Goal: Find specific page/section: Find specific page/section

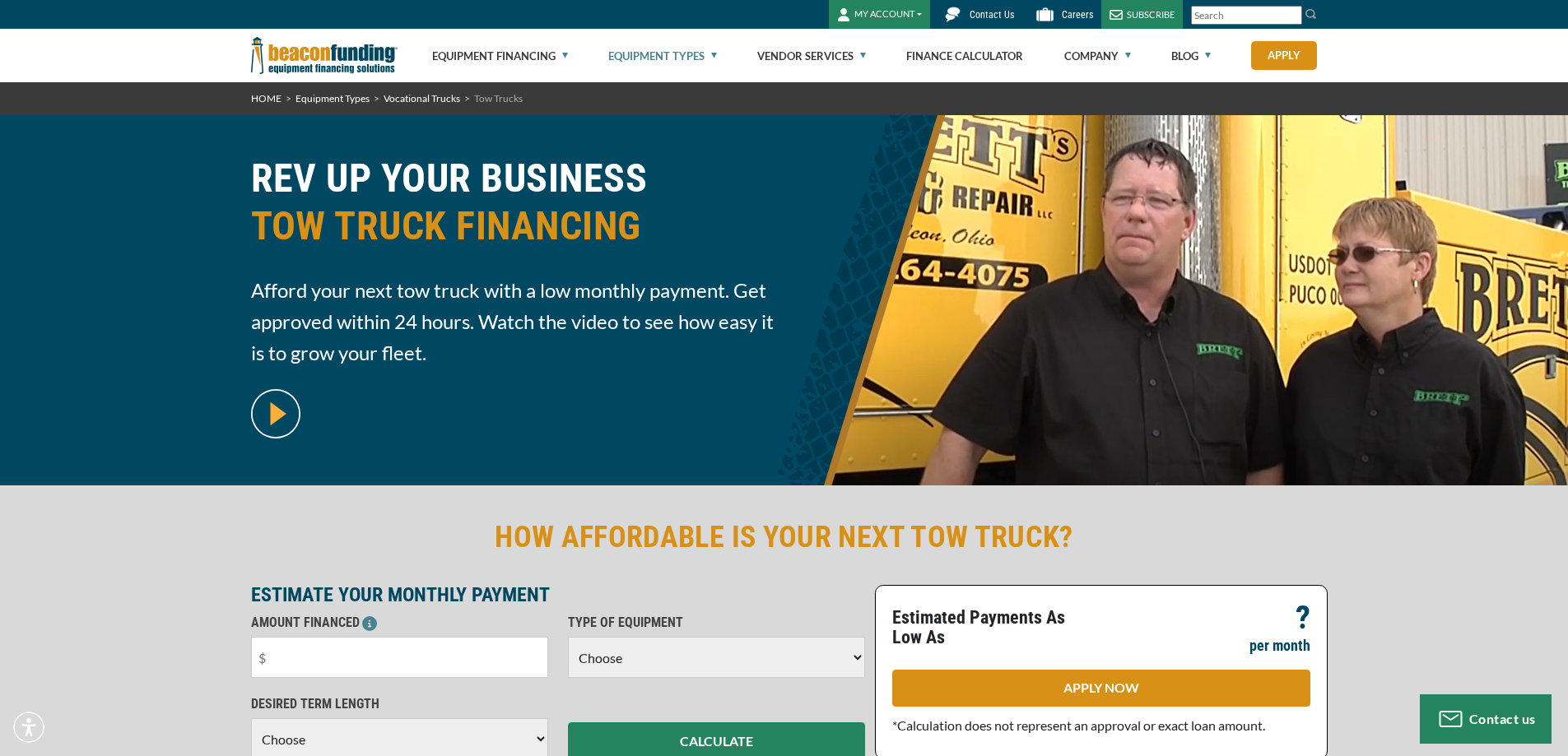
click at [688, 54] on link "Equipment Types" at bounding box center [663, 55] width 109 height 53
click at [715, 53] on link "Equipment Types" at bounding box center [663, 55] width 109 height 53
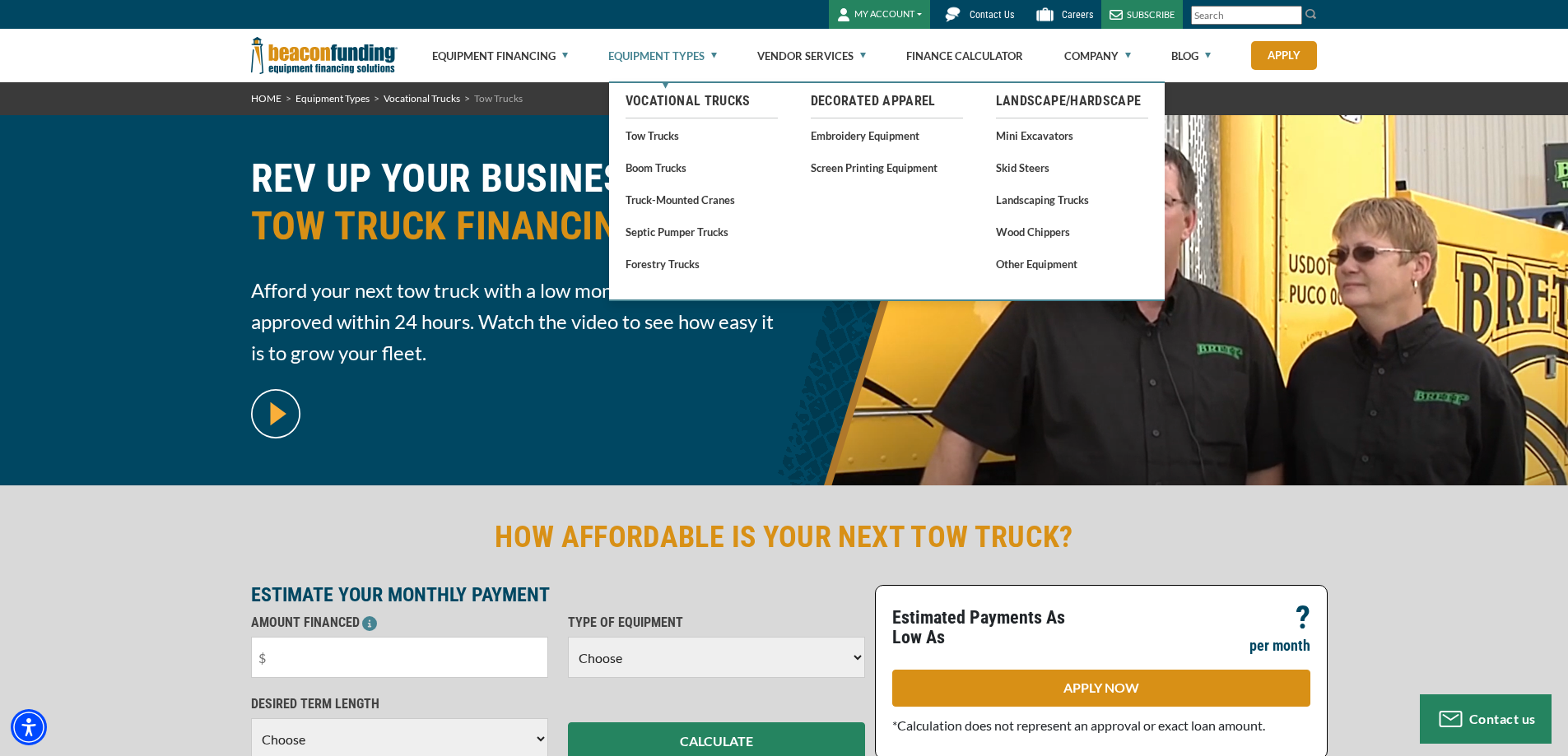
click at [672, 51] on link "Equipment Types" at bounding box center [663, 55] width 109 height 53
click at [826, 134] on link "Embroidery Equipment" at bounding box center [886, 136] width 152 height 21
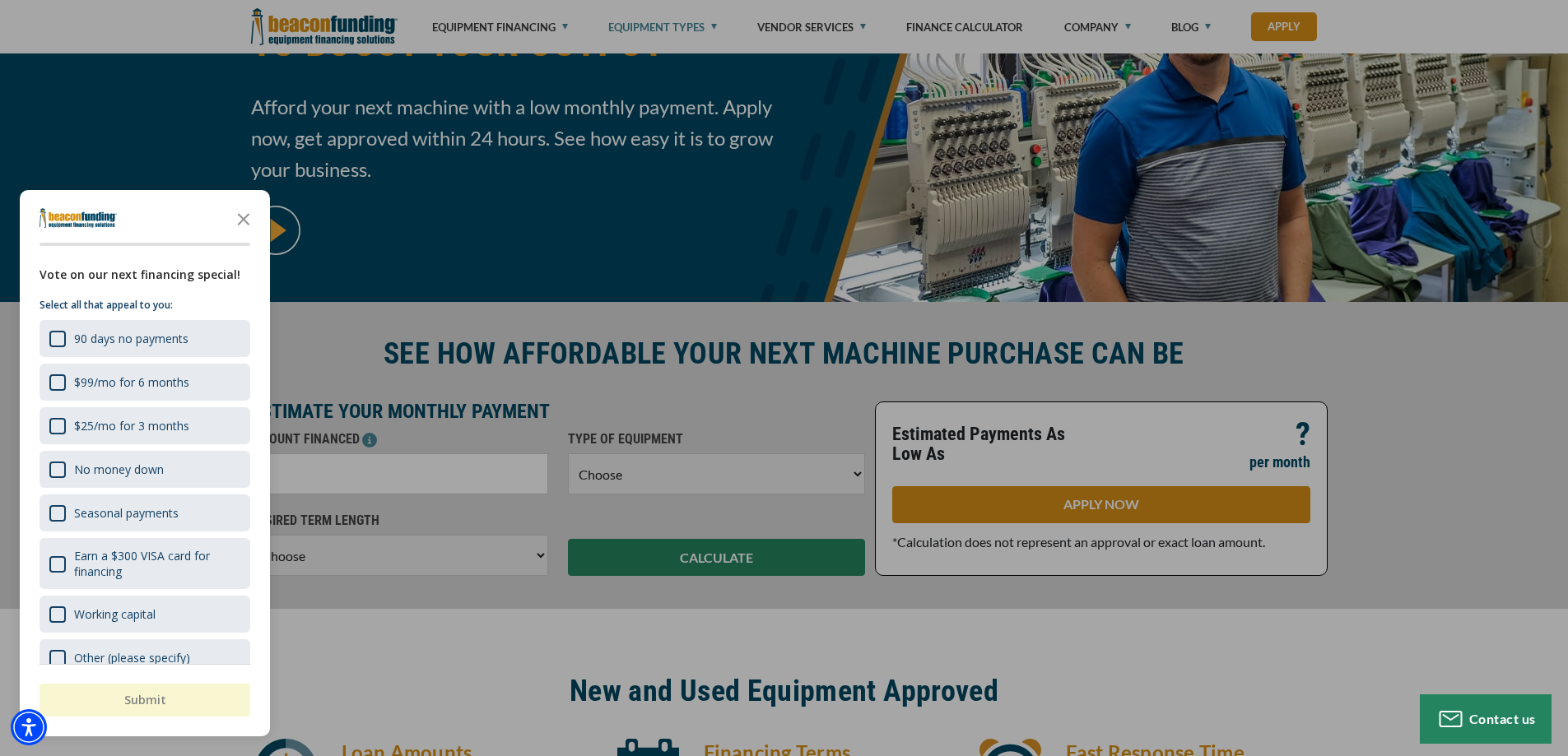
scroll to position [164, 0]
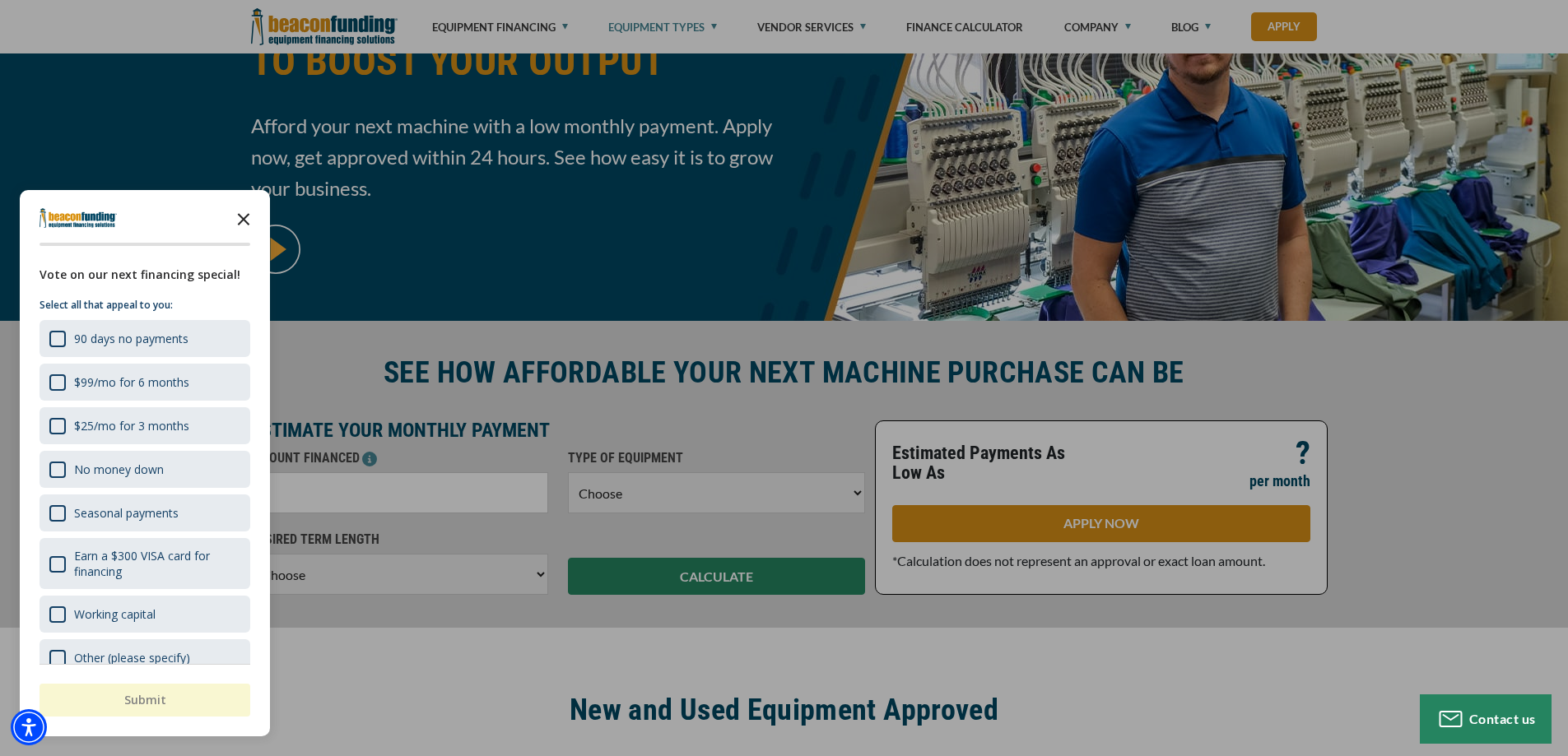
click at [242, 227] on icon "Close the survey" at bounding box center [244, 218] width 33 height 32
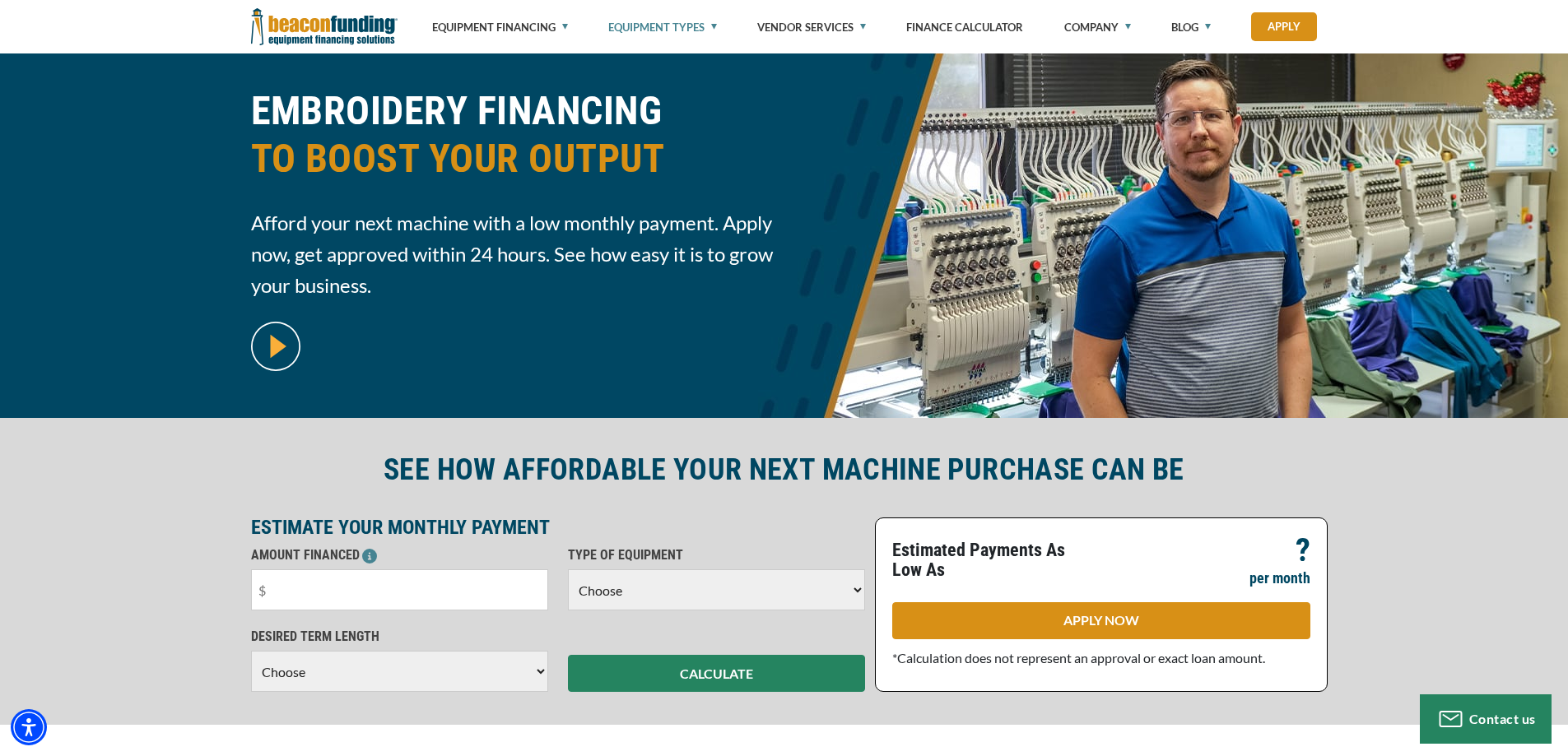
scroll to position [0, 0]
